Goal: Task Accomplishment & Management: Manage account settings

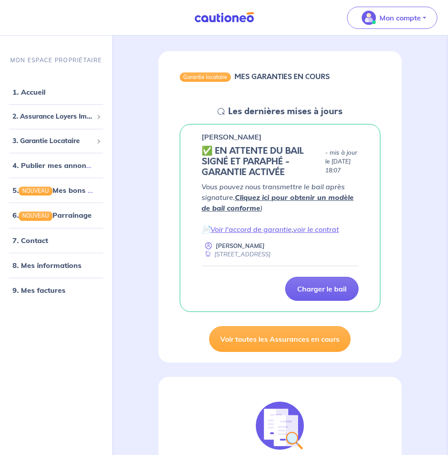
scroll to position [136, 0]
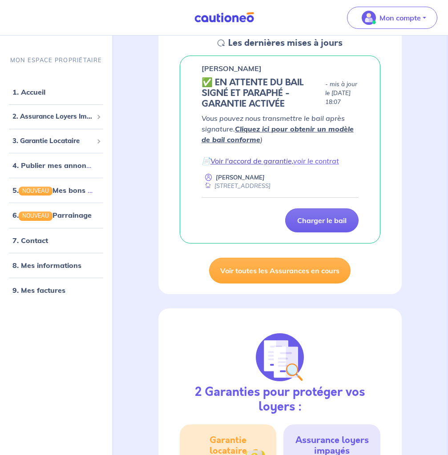
click at [272, 163] on link "Voir l'accord de garantie" at bounding box center [250, 160] width 81 height 9
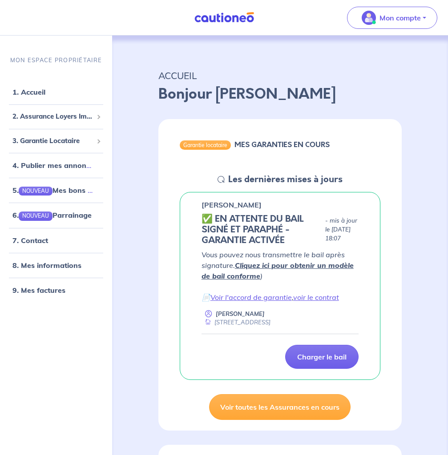
click at [292, 268] on link "Cliquez ici pour obtenir un modèle de bail conforme" at bounding box center [277, 271] width 152 height 20
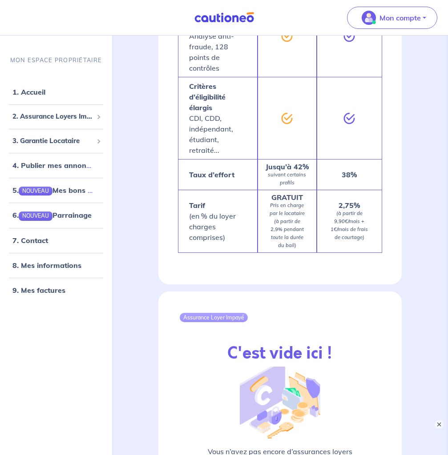
scroll to position [1340, 0]
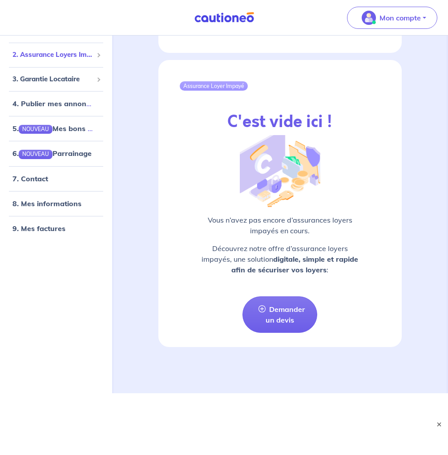
click at [48, 54] on span "2. Assurance Loyers Impayés" at bounding box center [52, 55] width 80 height 10
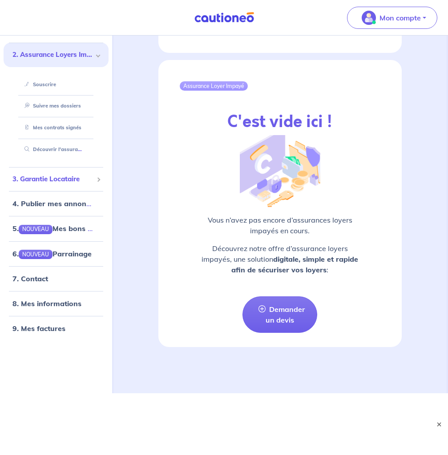
click at [47, 182] on span "3. Garantie Locataire" at bounding box center [52, 179] width 80 height 10
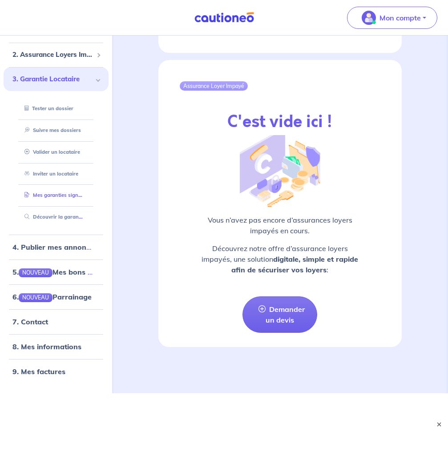
click at [56, 195] on link "Mes garanties signées" at bounding box center [53, 195] width 65 height 6
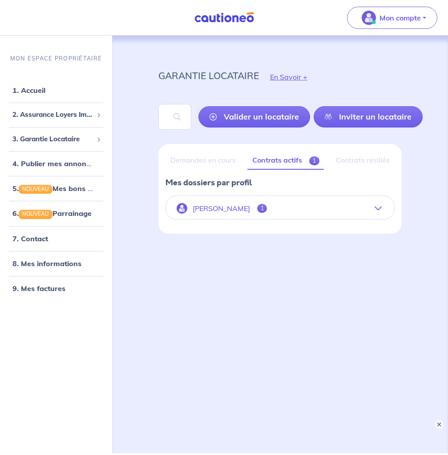
click at [379, 209] on icon "button" at bounding box center [377, 208] width 7 height 7
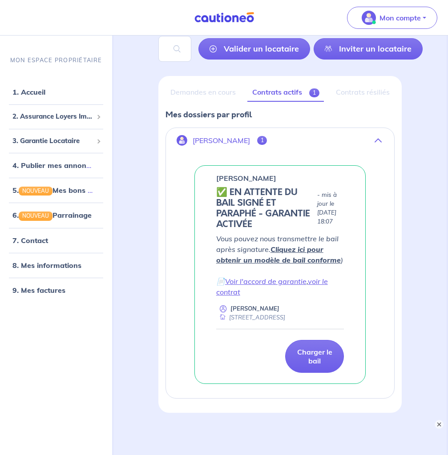
scroll to position [130, 0]
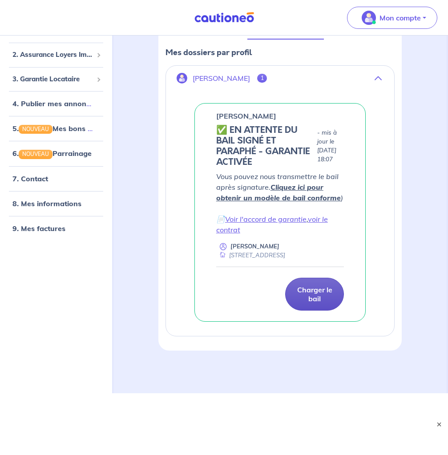
click at [321, 297] on p "Charger le bail" at bounding box center [314, 294] width 36 height 18
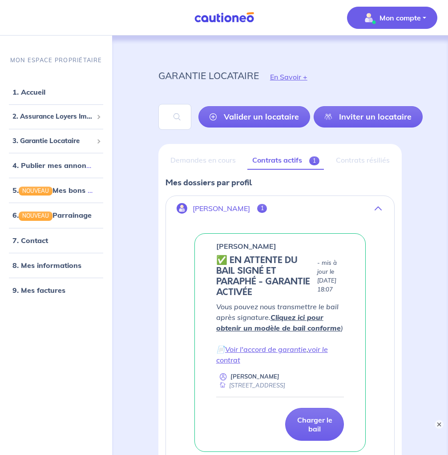
click at [403, 23] on p "Mon compte" at bounding box center [399, 17] width 41 height 11
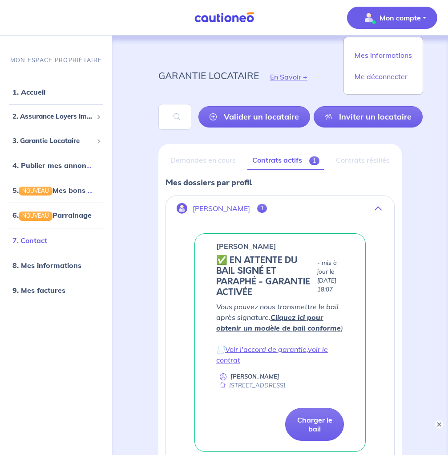
click at [36, 241] on link "7. Contact" at bounding box center [29, 240] width 35 height 9
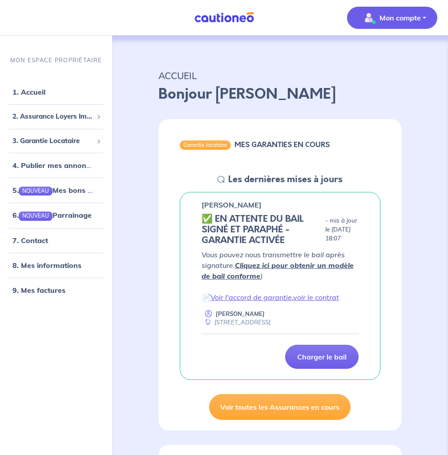
click at [388, 21] on p "Mon compte" at bounding box center [399, 17] width 41 height 11
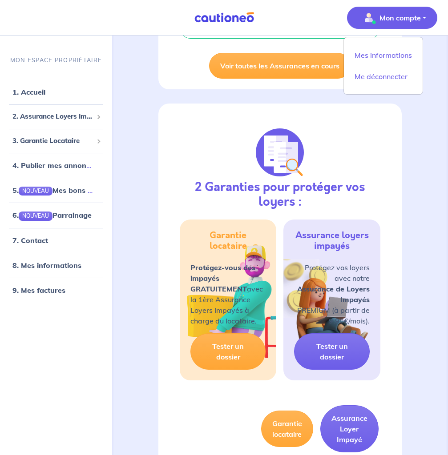
scroll to position [68, 0]
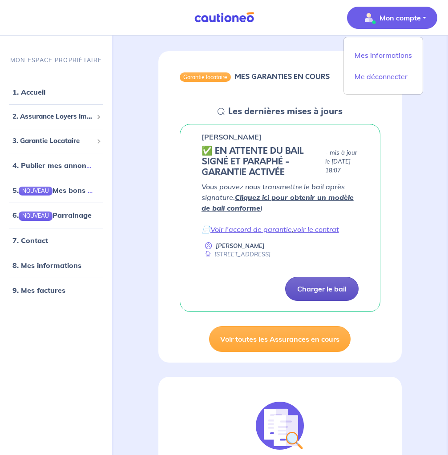
click at [315, 289] on p "Charger le bail" at bounding box center [321, 288] width 49 height 9
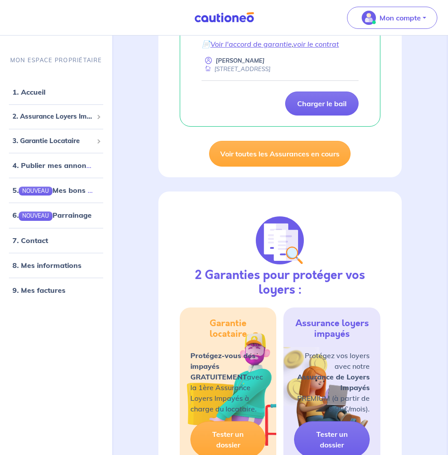
scroll to position [0, 0]
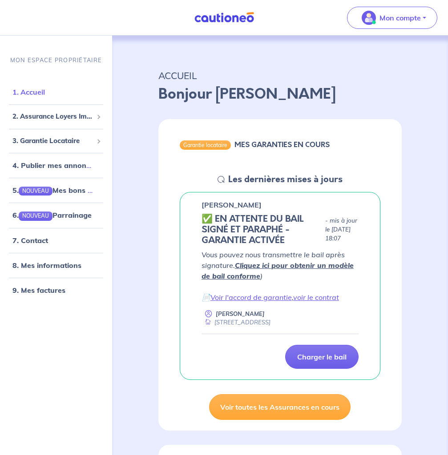
click at [28, 96] on link "1. Accueil" at bounding box center [28, 92] width 32 height 9
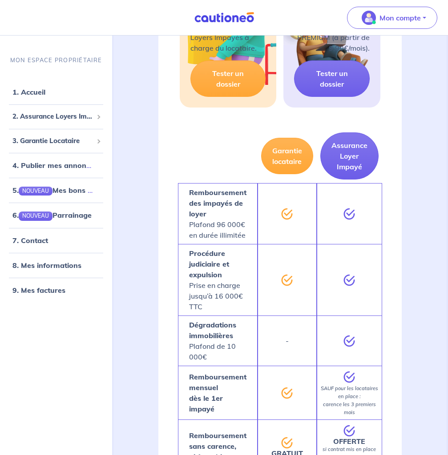
scroll to position [682, 0]
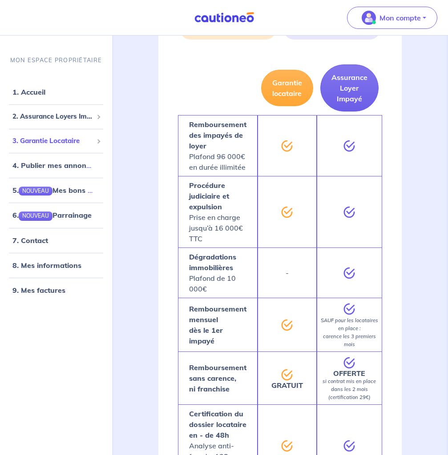
click at [32, 144] on span "3. Garantie Locataire" at bounding box center [52, 141] width 80 height 10
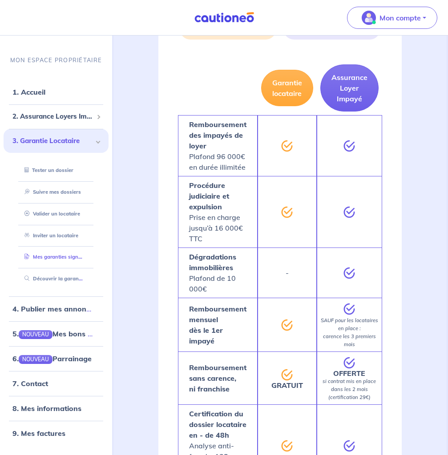
click at [50, 260] on link "Mes garanties signées" at bounding box center [53, 257] width 65 height 6
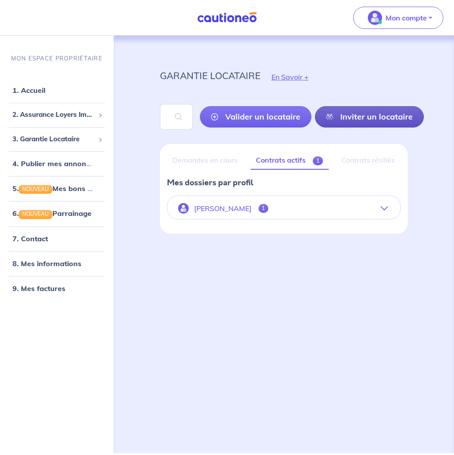
click at [387, 117] on link "Inviter un locataire" at bounding box center [369, 116] width 109 height 21
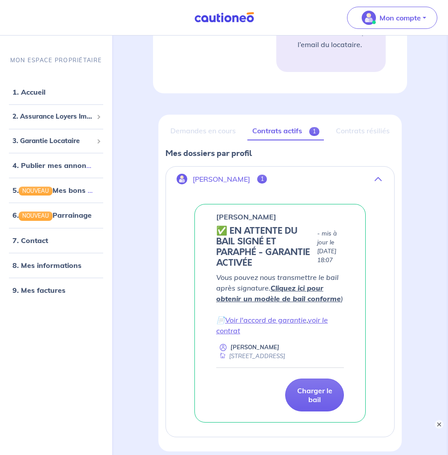
scroll to position [927, 0]
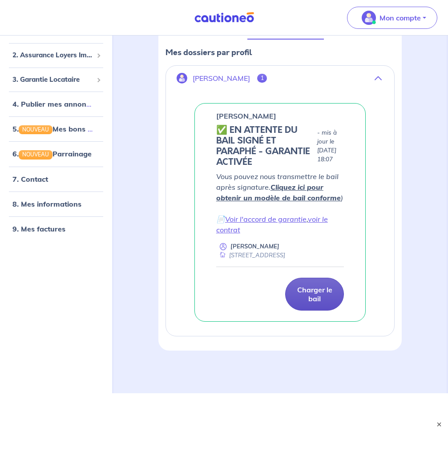
click at [315, 294] on p "Charger le bail" at bounding box center [314, 294] width 36 height 18
click at [58, 206] on link "8. Mes informations" at bounding box center [45, 203] width 66 height 9
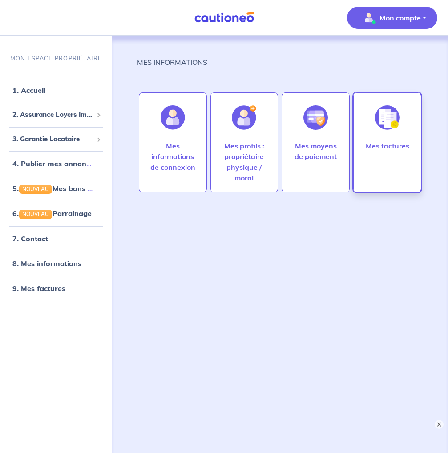
click at [383, 144] on p "Mes factures" at bounding box center [387, 145] width 44 height 11
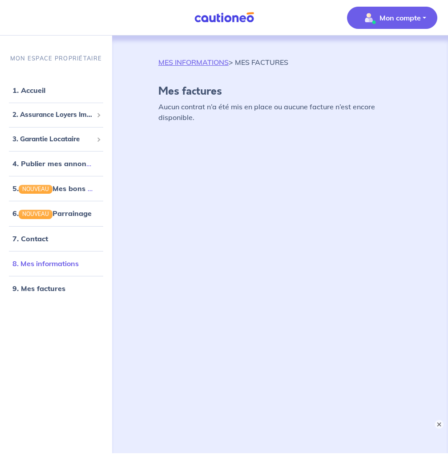
click at [34, 268] on link "8. Mes informations" at bounding box center [45, 263] width 66 height 9
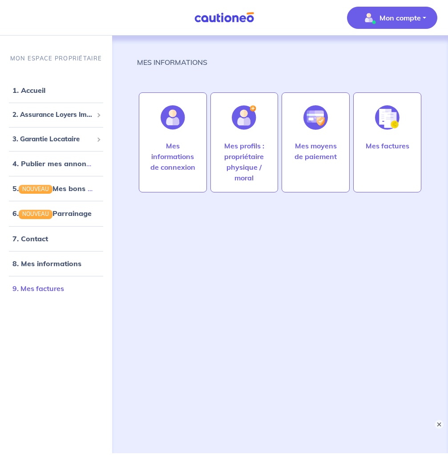
click at [32, 289] on link "9. Mes factures" at bounding box center [38, 288] width 52 height 9
